Goal: Task Accomplishment & Management: Use online tool/utility

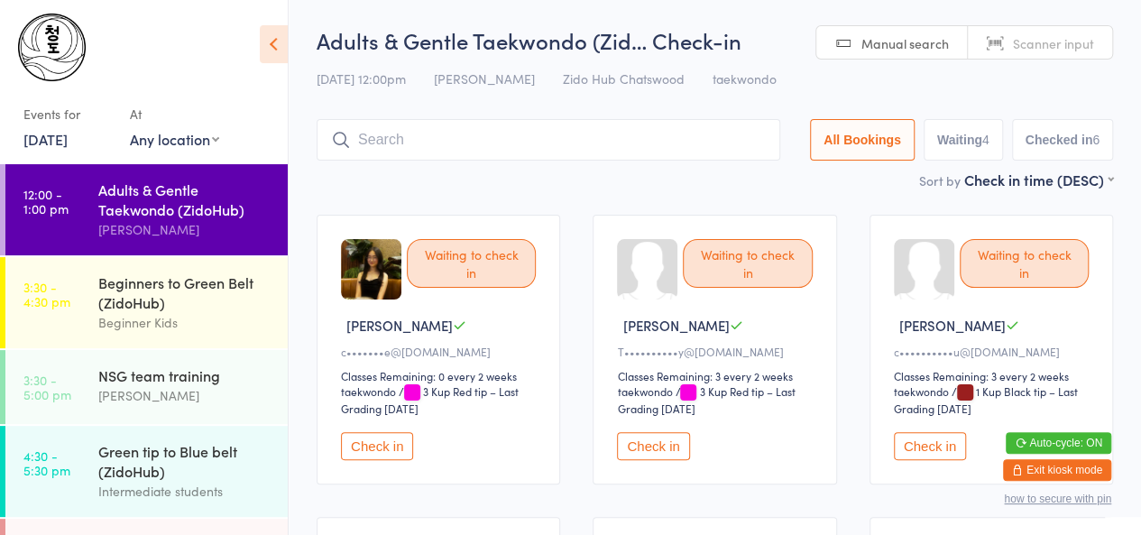
click at [642, 439] on button "Check in" at bounding box center [653, 446] width 72 height 28
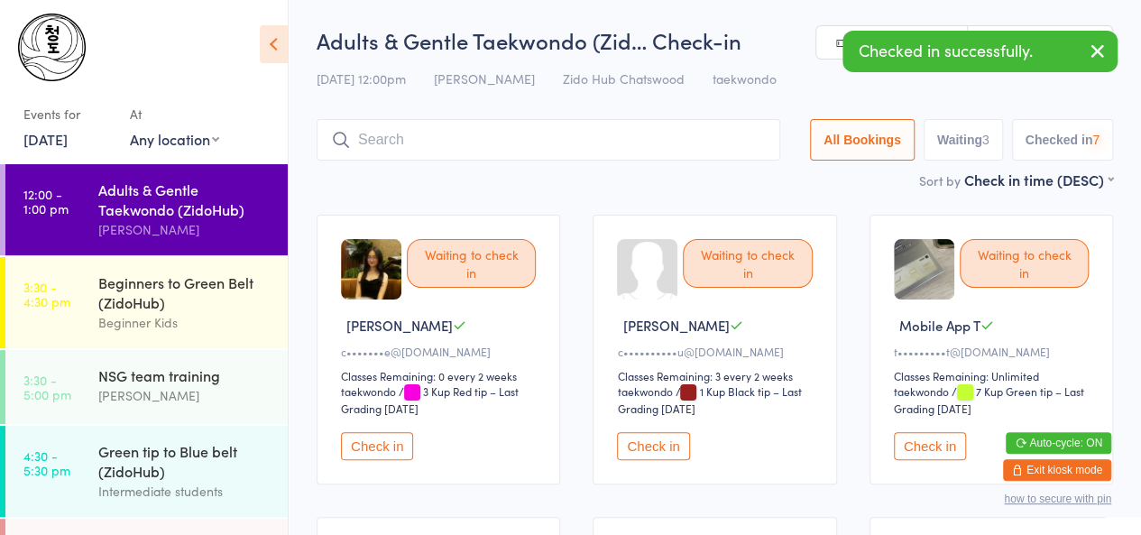
click at [642, 439] on button "Check in" at bounding box center [653, 446] width 72 height 28
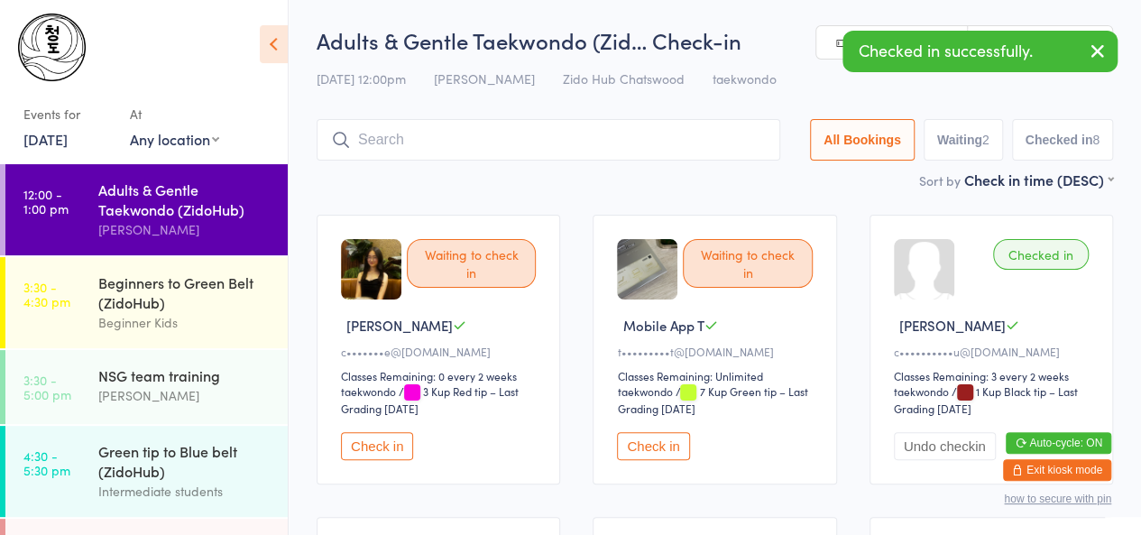
click at [356, 443] on button "Check in" at bounding box center [377, 446] width 72 height 28
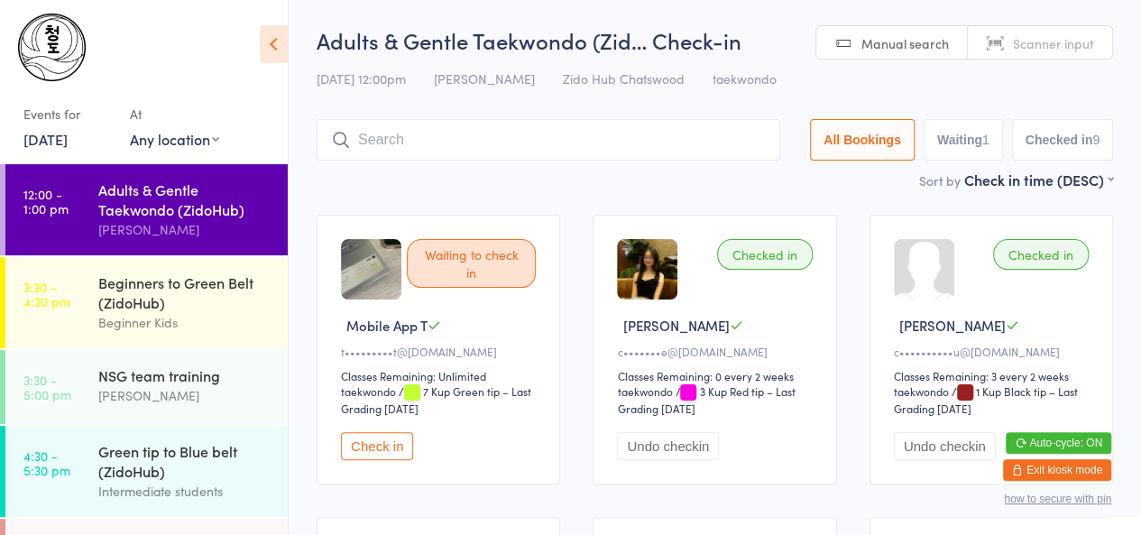
click at [68, 142] on link "[DATE]" at bounding box center [45, 139] width 44 height 20
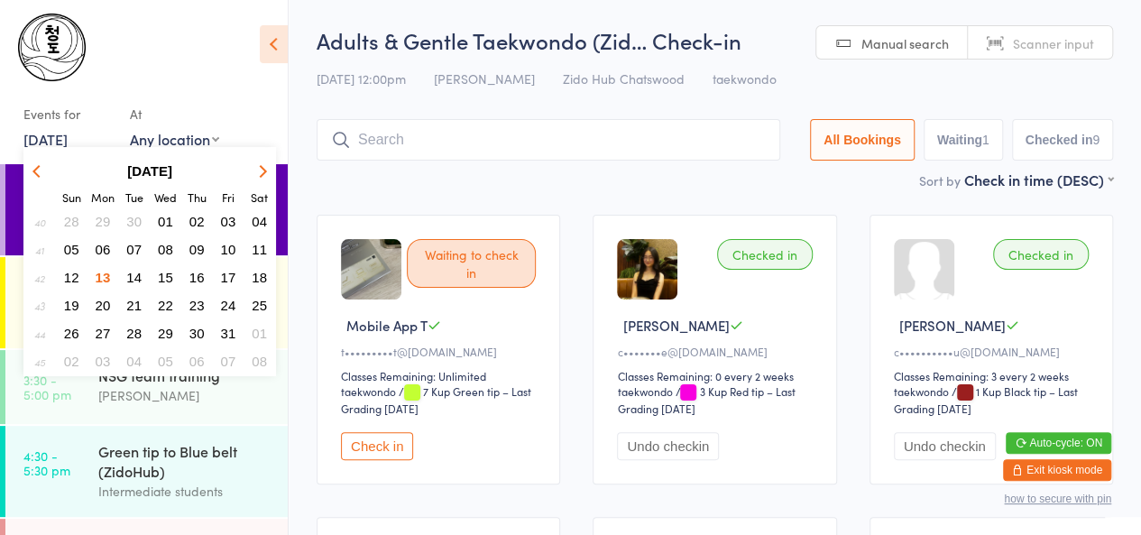
click at [103, 248] on span "06" at bounding box center [103, 249] width 15 height 15
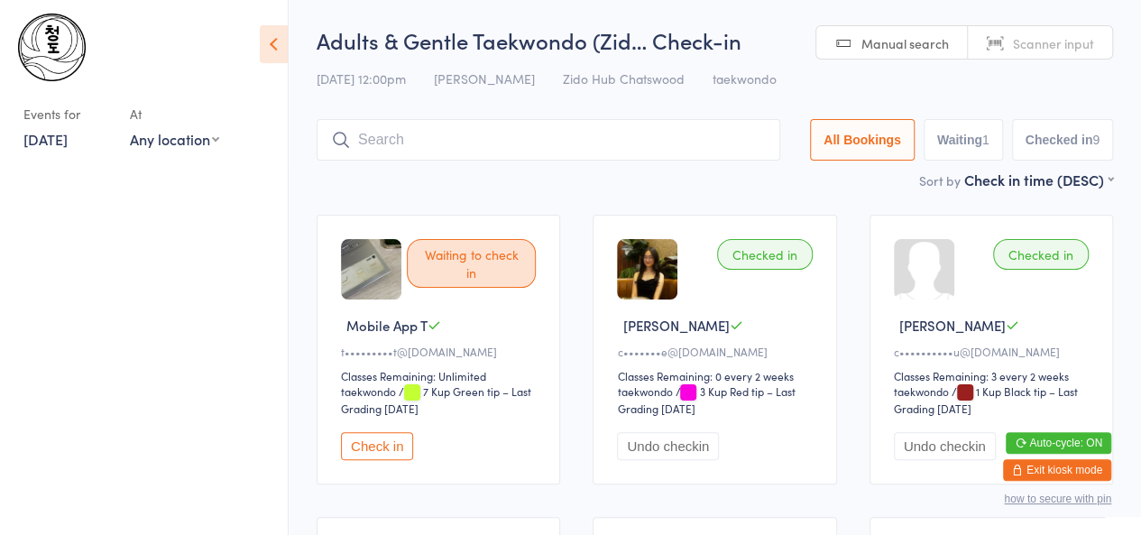
click at [67, 152] on div "Events for [DATE] D Oct, YYYY [DATE] Sun Mon Tue Wed Thu Fri Sat 40 28 29 30 01…" at bounding box center [144, 85] width 288 height 171
click at [68, 141] on link "[DATE]" at bounding box center [45, 139] width 44 height 20
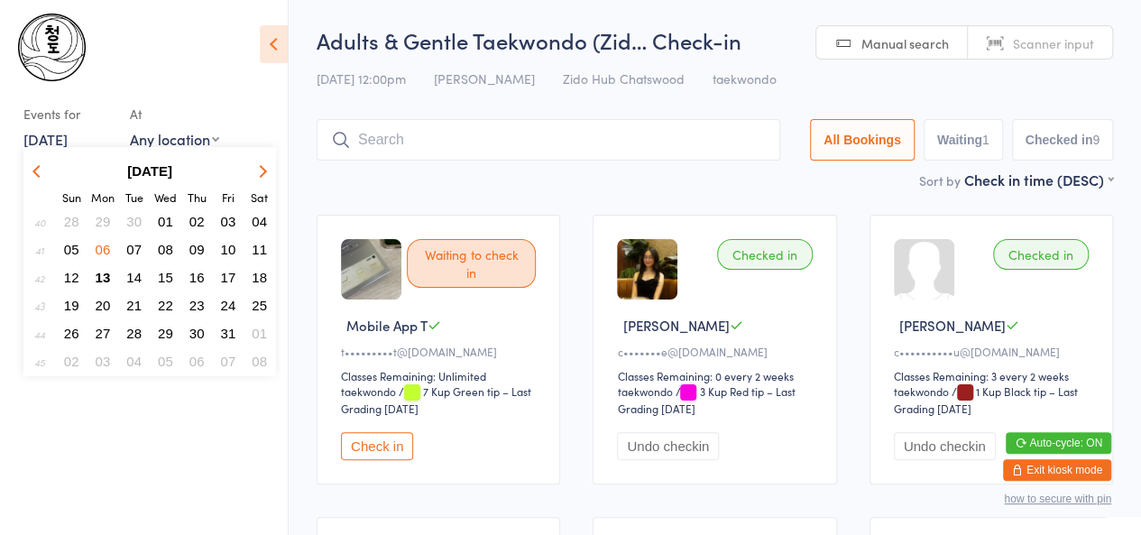
click at [34, 165] on button "button" at bounding box center [39, 171] width 27 height 24
click at [107, 339] on span "29" at bounding box center [103, 333] width 15 height 15
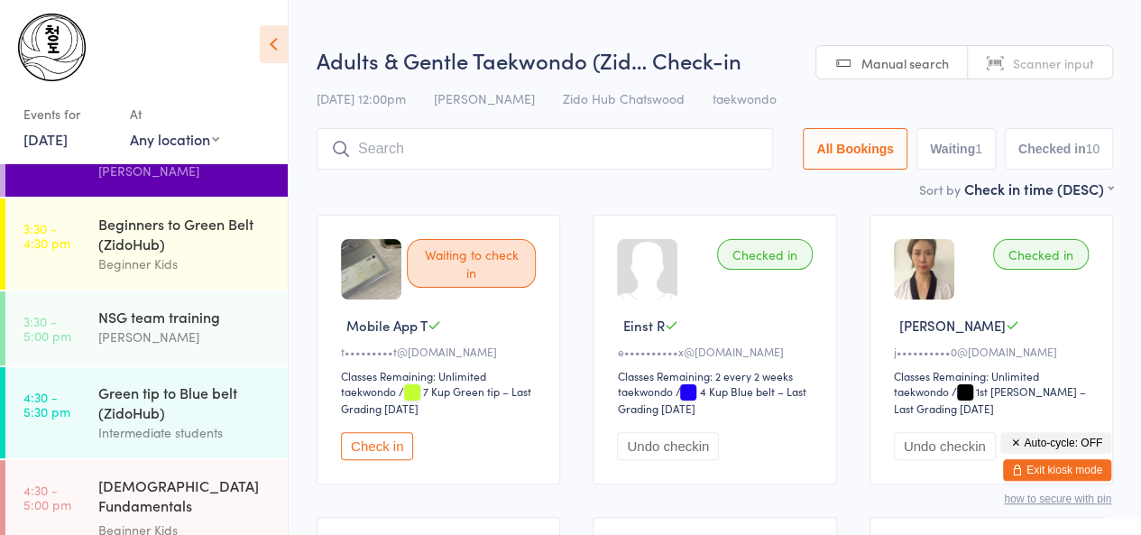
scroll to position [60, 0]
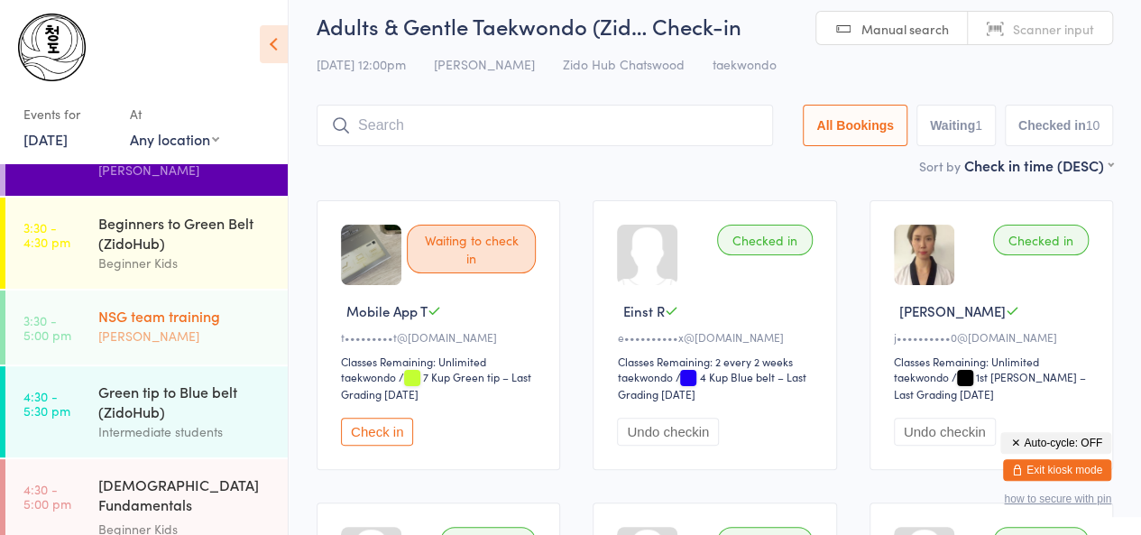
scroll to position [12, 0]
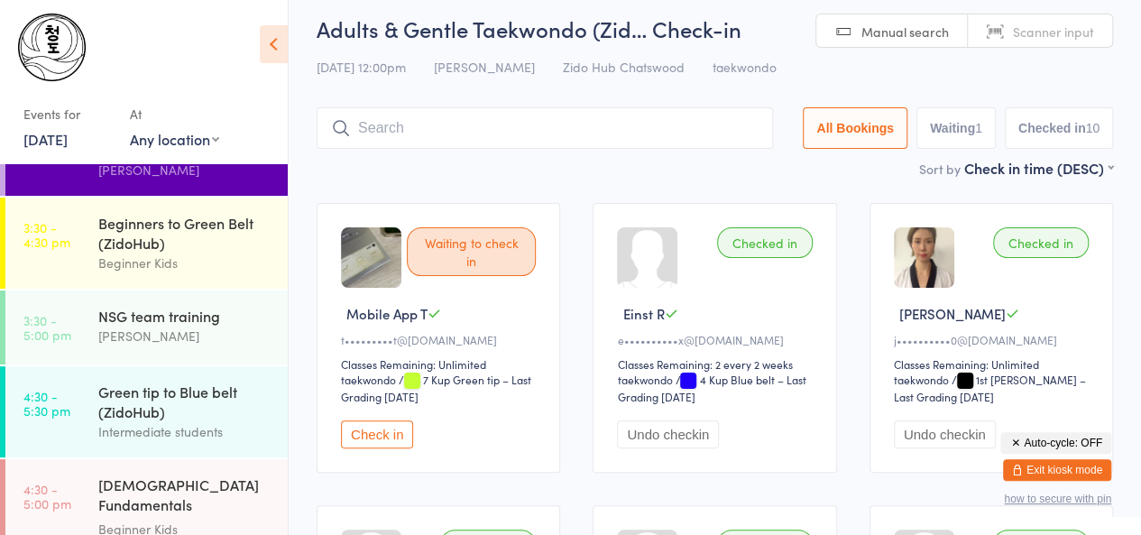
click at [63, 140] on link "[DATE]" at bounding box center [45, 139] width 44 height 20
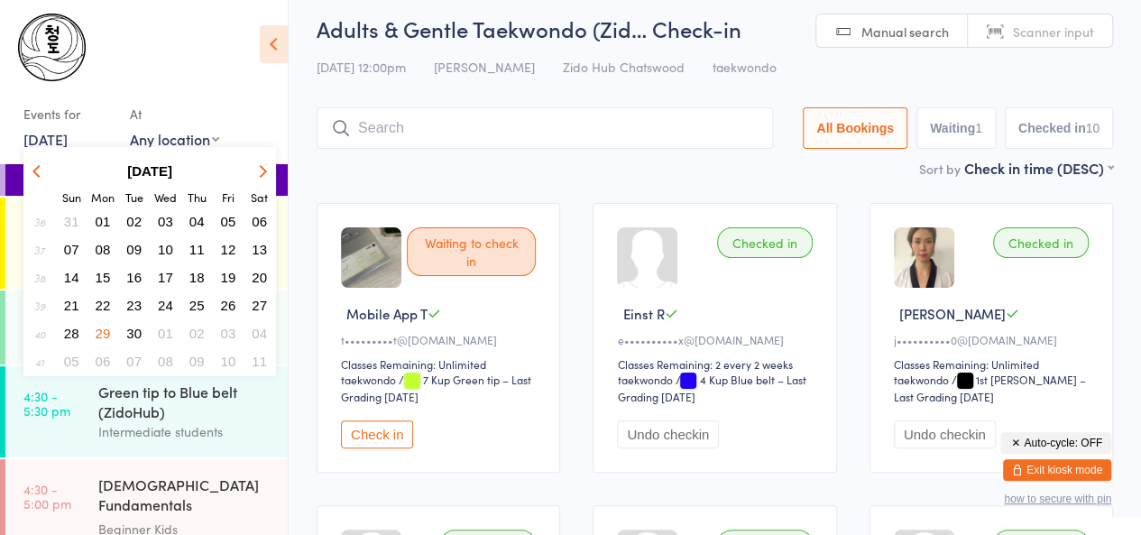
click at [102, 306] on span "22" at bounding box center [103, 305] width 15 height 15
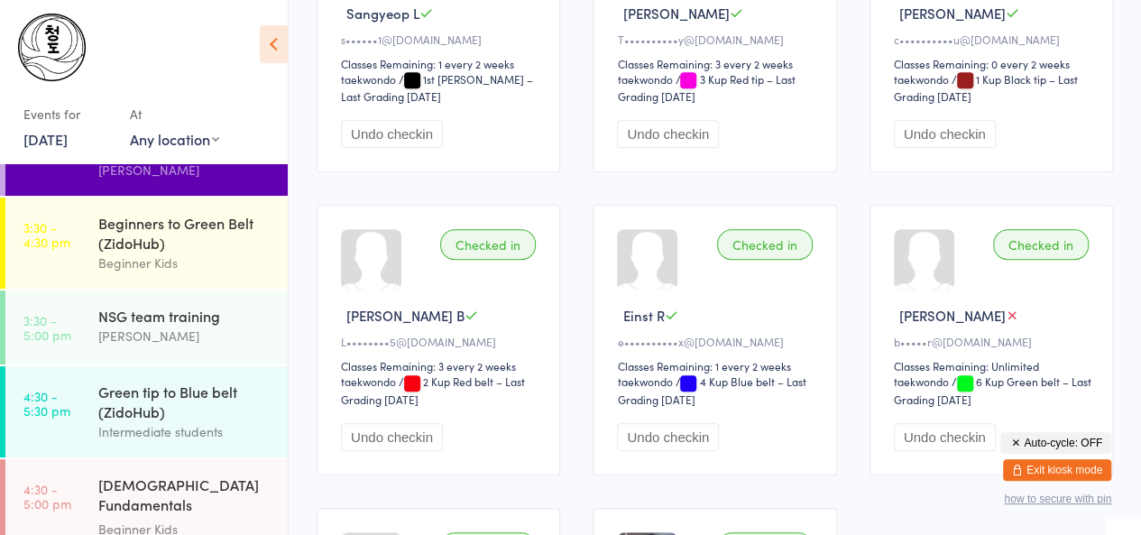
scroll to position [655, 0]
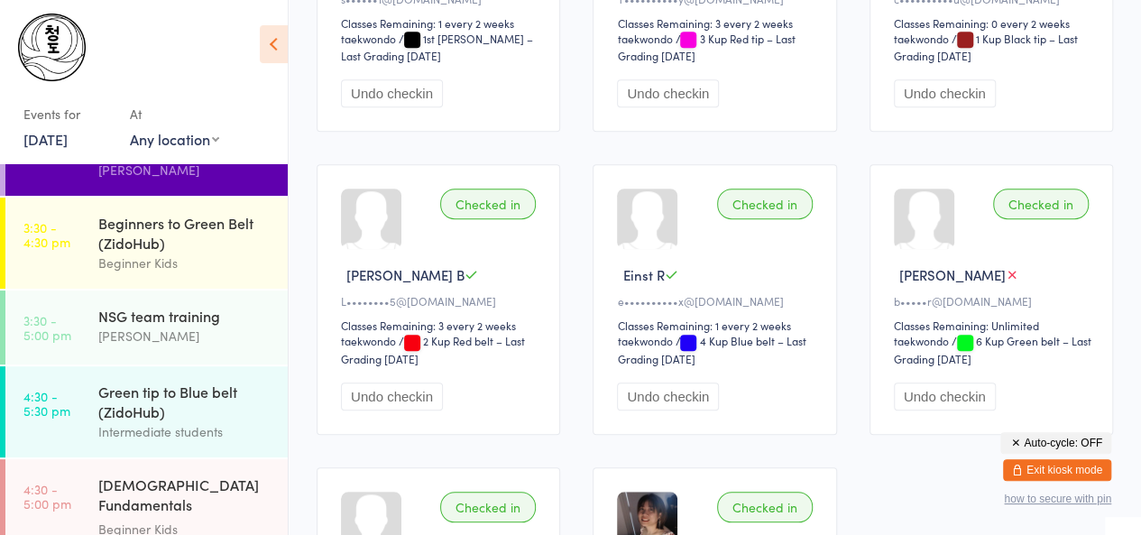
click at [54, 138] on link "[DATE]" at bounding box center [45, 139] width 44 height 20
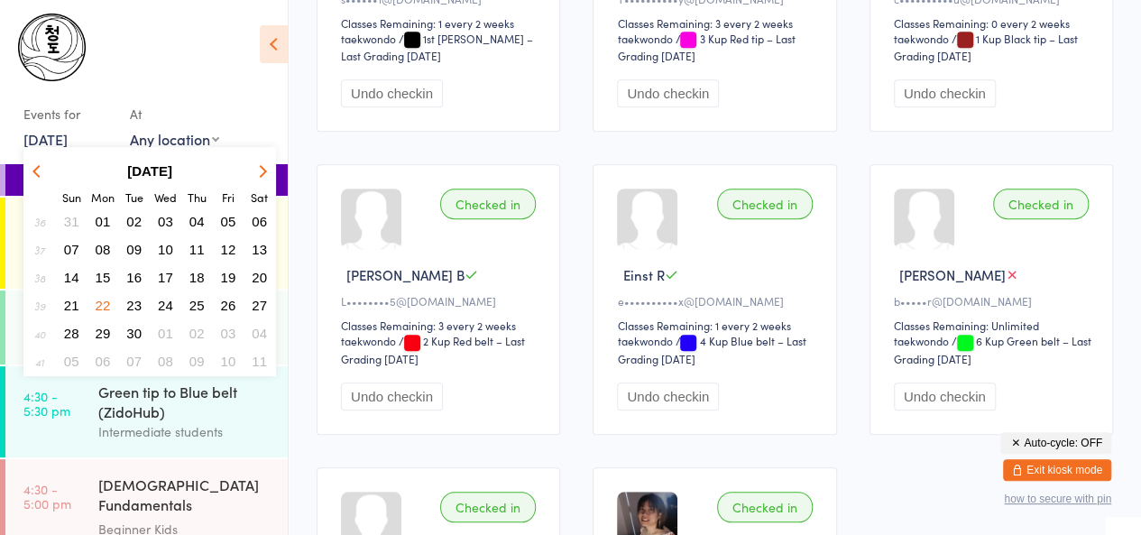
click at [263, 172] on icon "button" at bounding box center [260, 170] width 13 height 13
click at [104, 272] on span "13" at bounding box center [103, 277] width 15 height 15
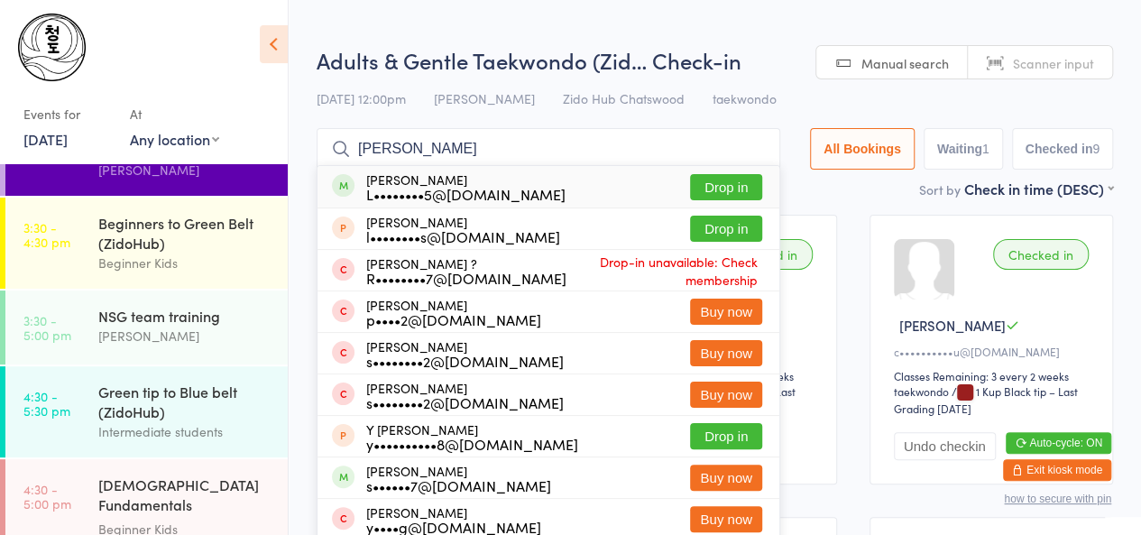
type input "[PERSON_NAME]"
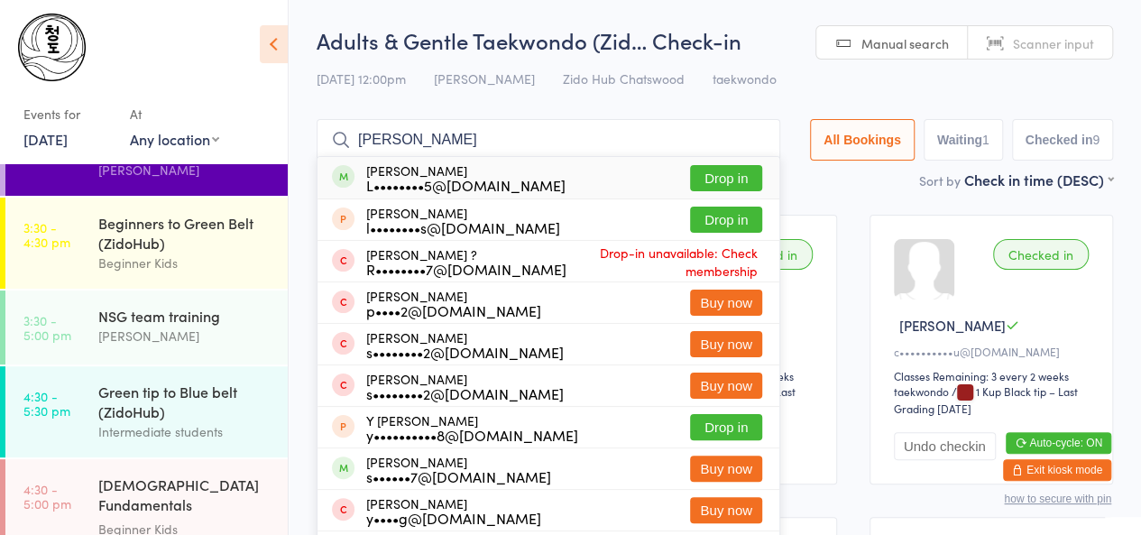
click at [383, 195] on div "[PERSON_NAME] L••••••••5@[DOMAIN_NAME] Drop in" at bounding box center [549, 178] width 462 height 42
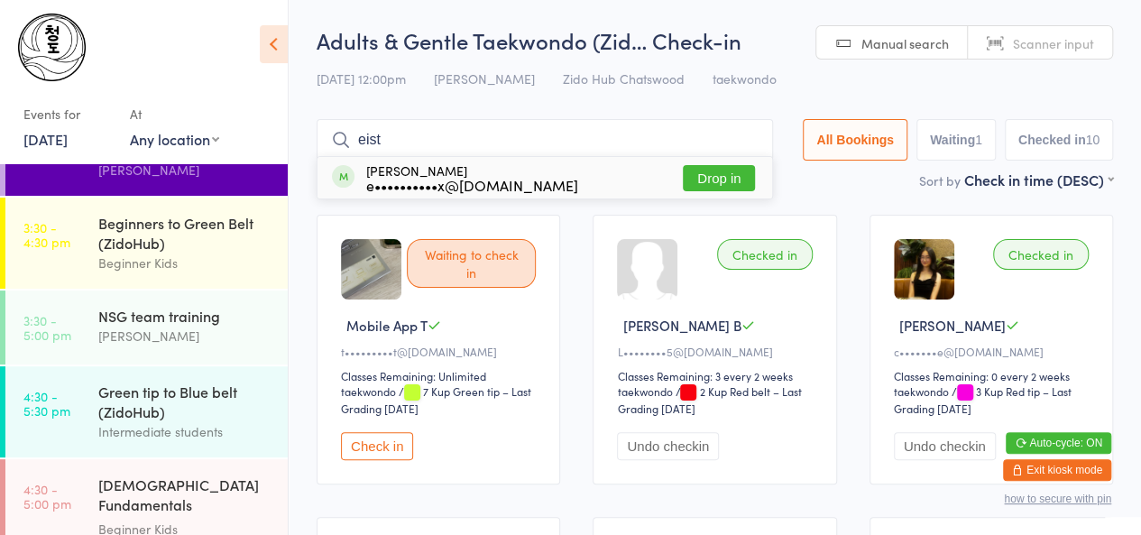
type input "eist"
click at [419, 178] on div "e••••••••••x@[DOMAIN_NAME]" at bounding box center [472, 185] width 212 height 14
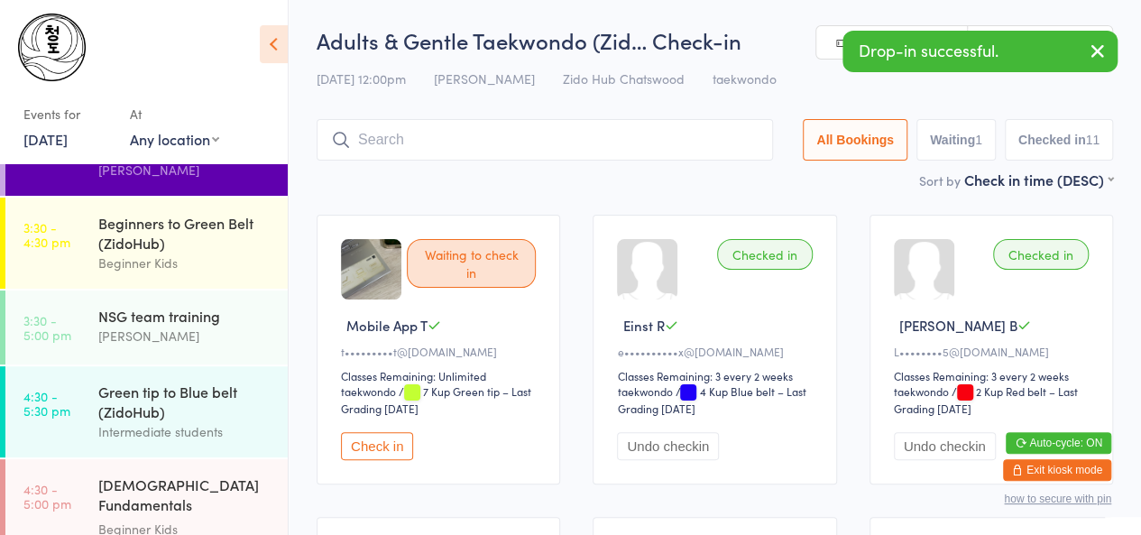
scroll to position [4, 0]
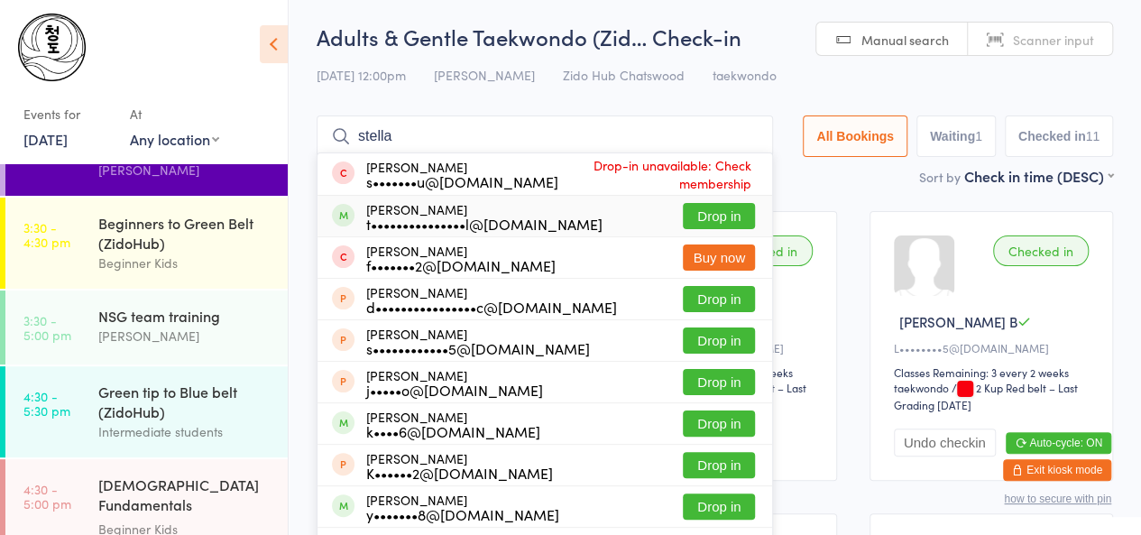
type input "stella"
click at [428, 207] on div "[PERSON_NAME] t•••••••••••••••l@[DOMAIN_NAME]" at bounding box center [484, 216] width 236 height 29
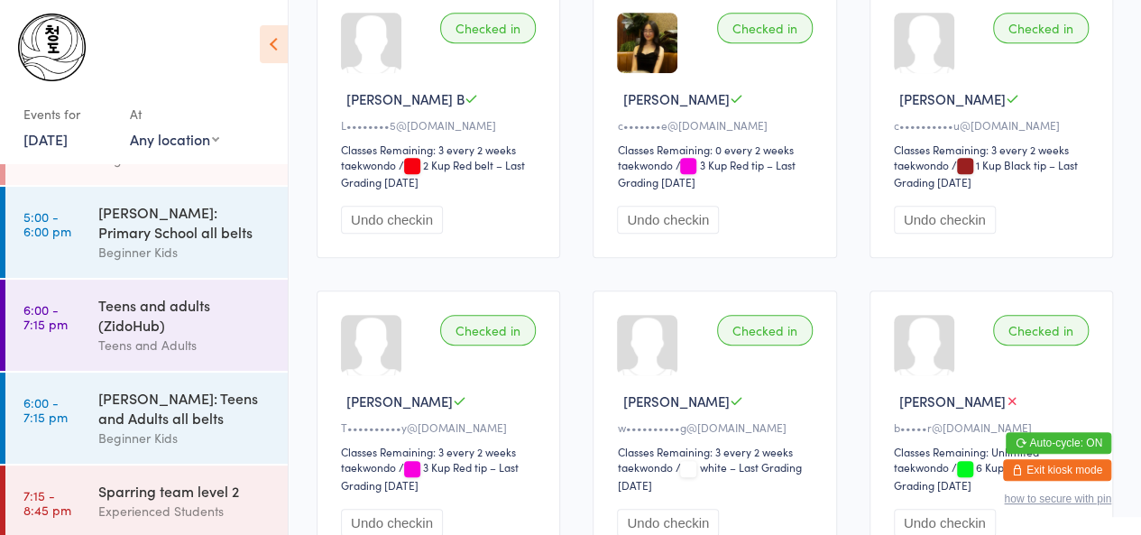
scroll to position [0, 0]
